Goal: Transaction & Acquisition: Purchase product/service

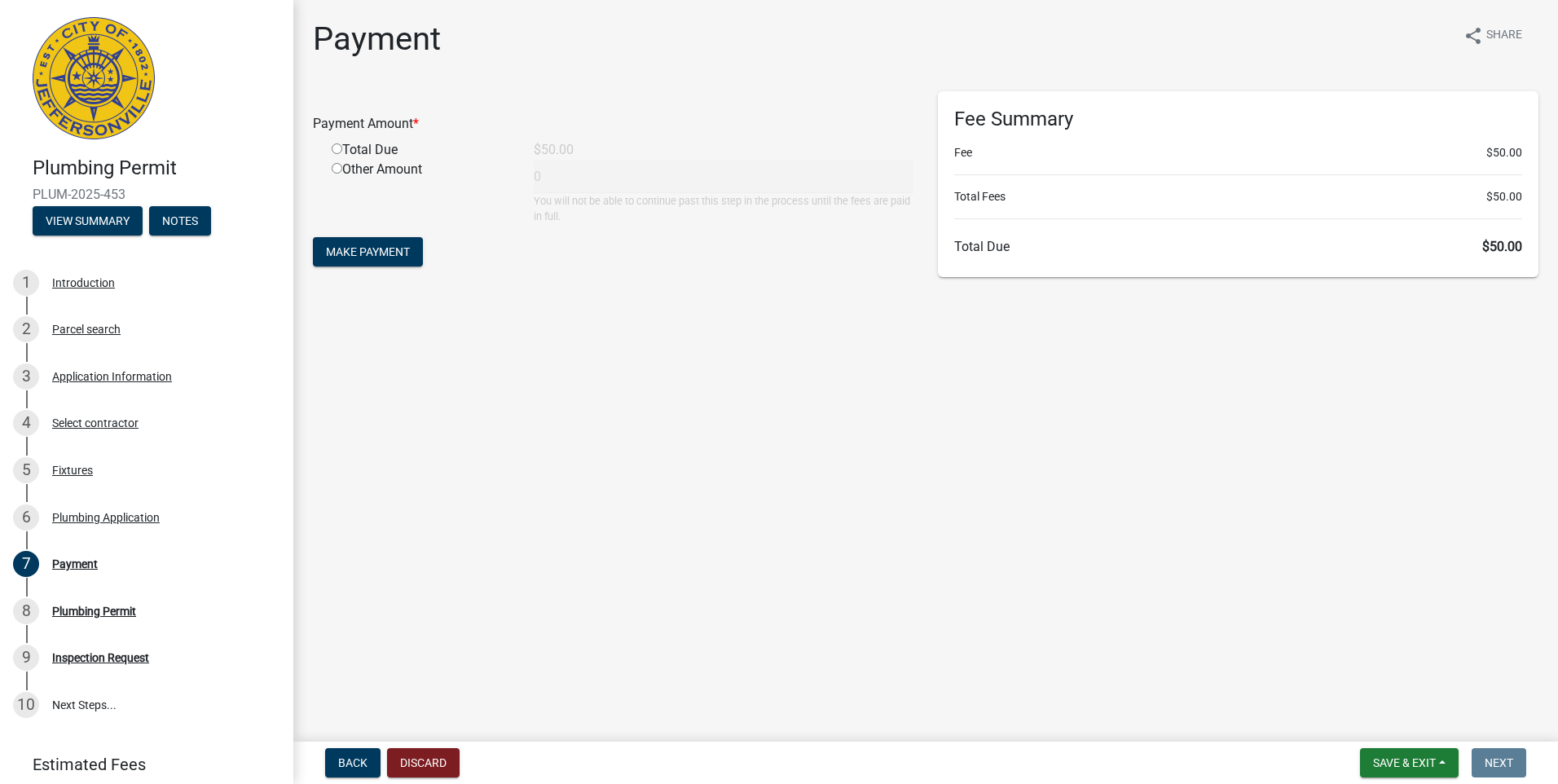
click at [337, 150] on input "radio" at bounding box center [337, 149] width 11 height 11
radio input "true"
type input "50"
click at [375, 251] on span "Make Payment" at bounding box center [368, 252] width 84 height 13
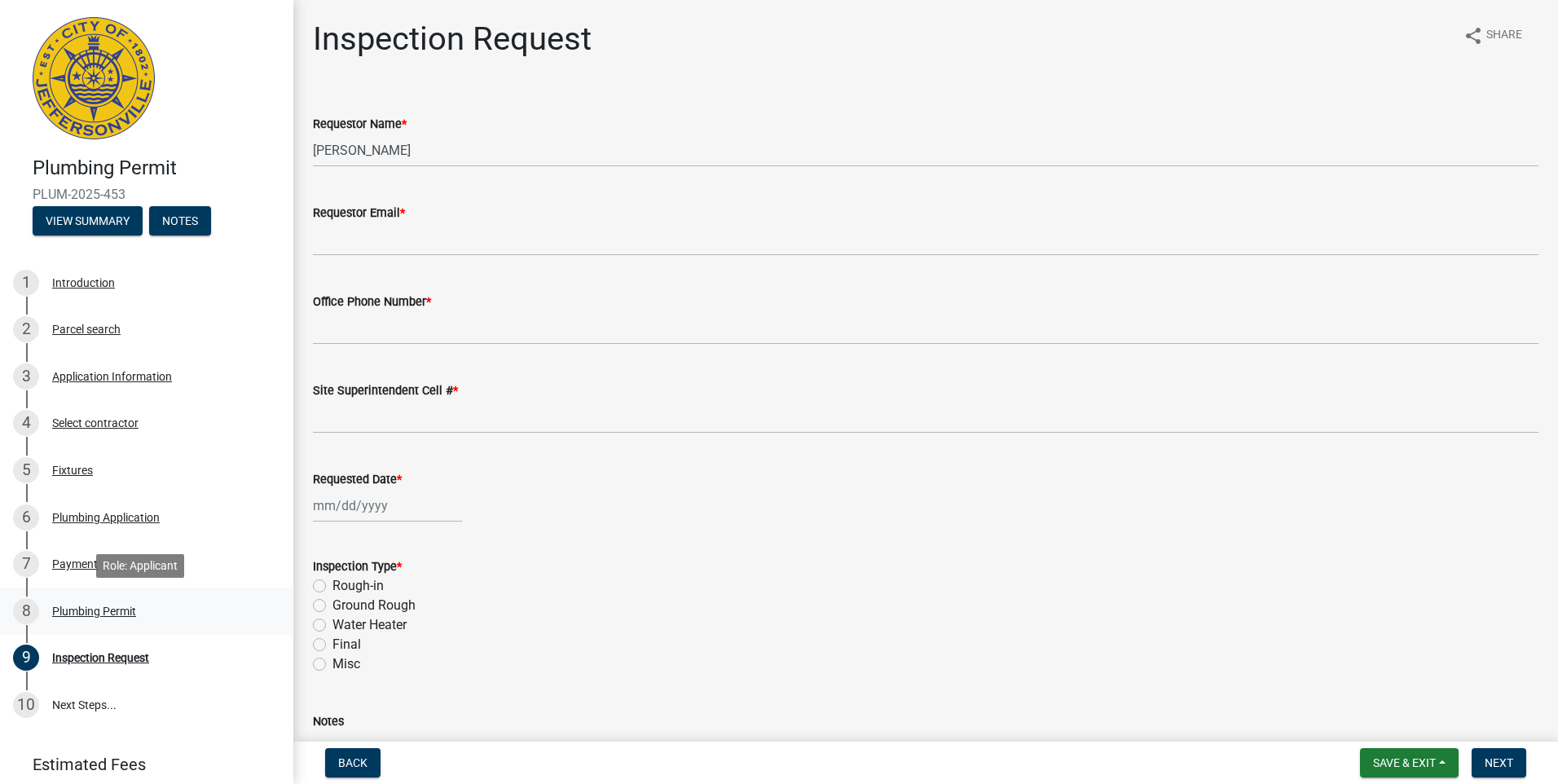
click at [105, 610] on div "Plumbing Permit" at bounding box center [94, 611] width 84 height 12
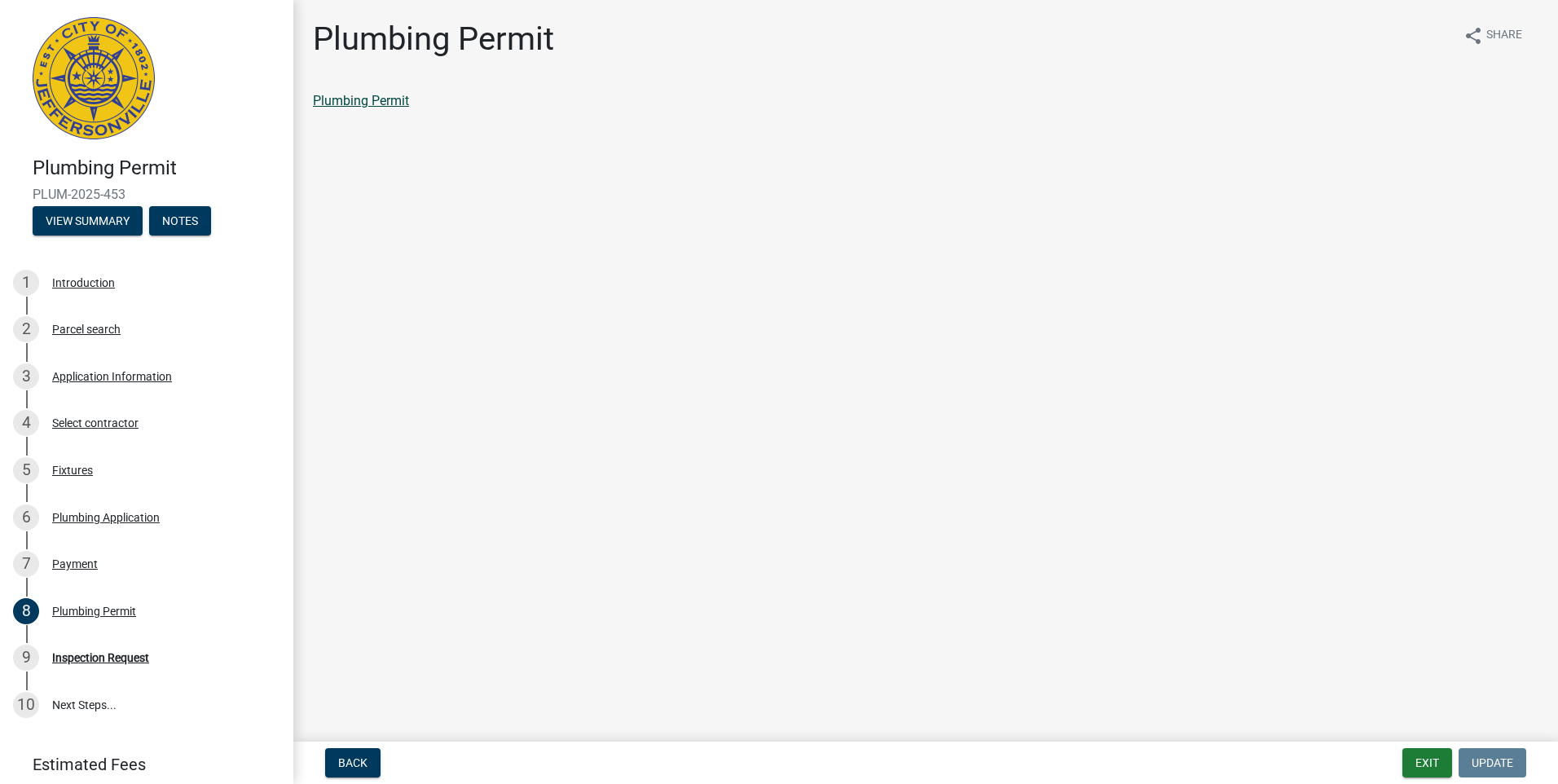
click at [349, 97] on link "Plumbing Permit" at bounding box center [360, 101] width 96 height 15
